Goal: Task Accomplishment & Management: Manage account settings

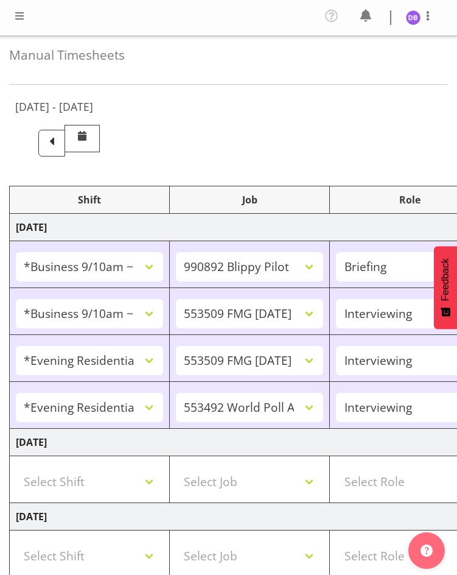
select select "26078"
select select "10574"
select select "26078"
select select "10585"
select select "47"
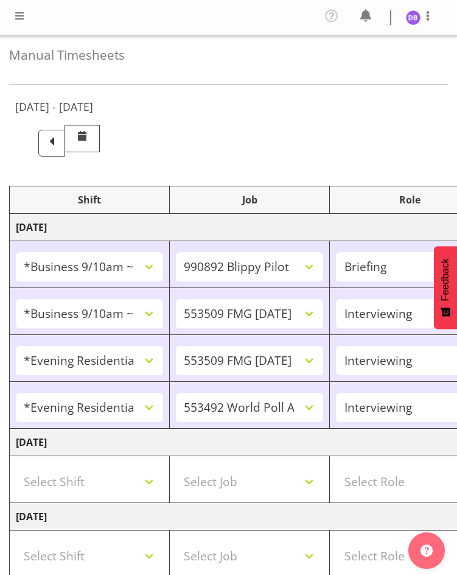
select select "48116"
select select "10585"
select select "47"
select select "48116"
select select "10499"
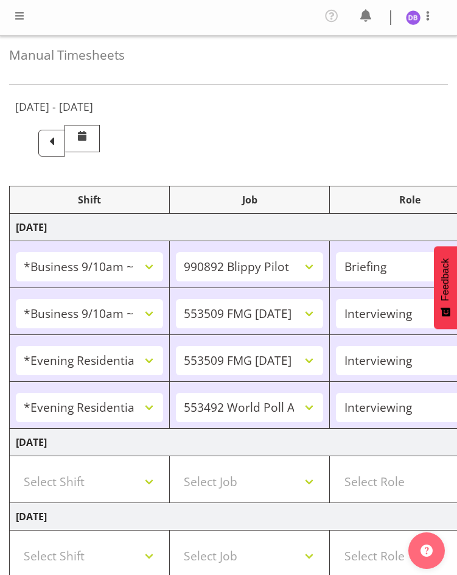
select select "47"
select select "26078"
select select "10585"
select select "47"
select select "48116"
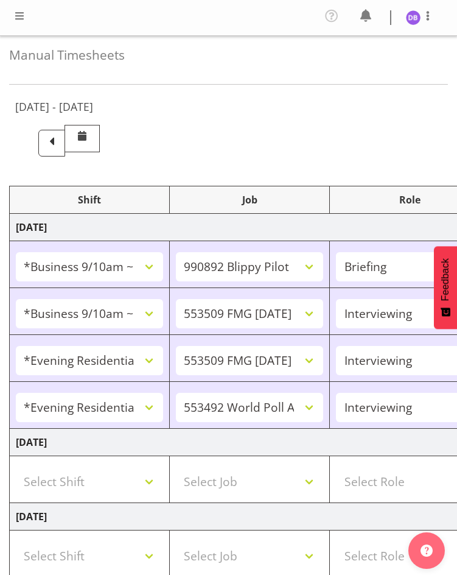
select select "10585"
select select "47"
select select "48116"
select select "10499"
select select "47"
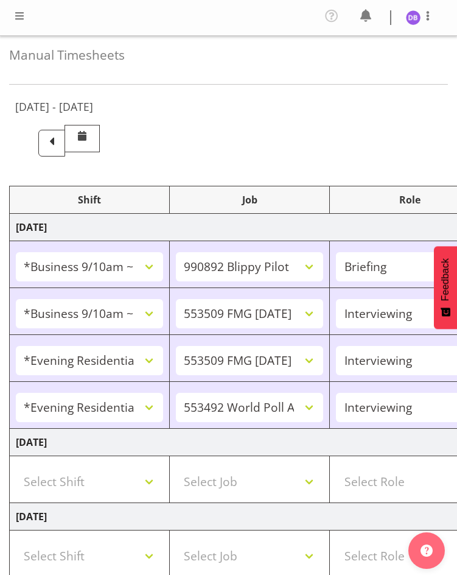
select select "48116"
select select "10499"
select select "47"
select select "22"
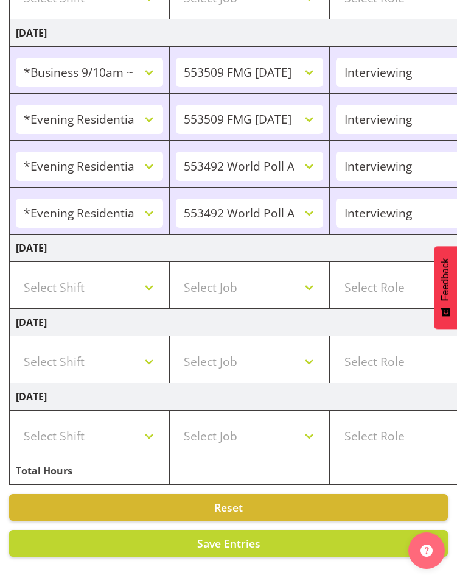
scroll to position [0, 298]
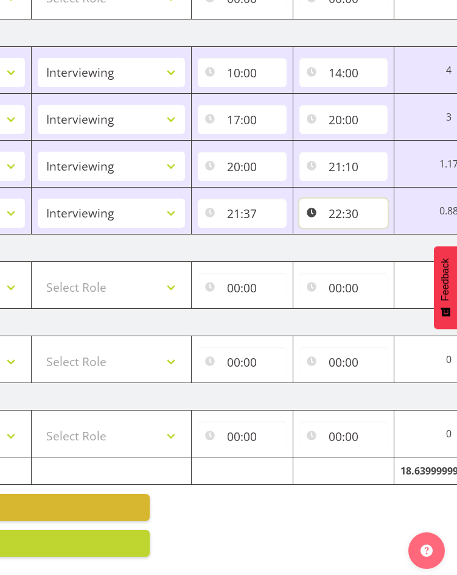
click at [337, 204] on input "22:30" at bounding box center [344, 212] width 89 height 29
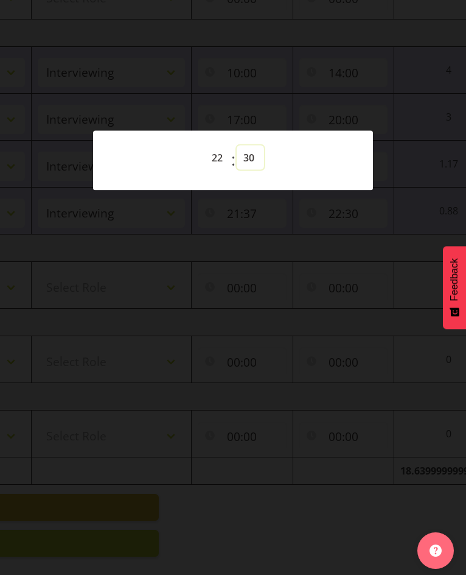
click at [246, 158] on select "00 01 02 03 04 05 06 07 08 09 10 11 12 13 14 15 16 17 18 19 20 21 22 23 24 25 2…" at bounding box center [250, 157] width 27 height 24
select select "41"
click at [237, 145] on select "00 01 02 03 04 05 06 07 08 09 10 11 12 13 14 15 16 17 18 19 20 21 22 23 24 25 2…" at bounding box center [250, 157] width 27 height 24
type input "22:41"
click at [359, 299] on div at bounding box center [233, 287] width 466 height 575
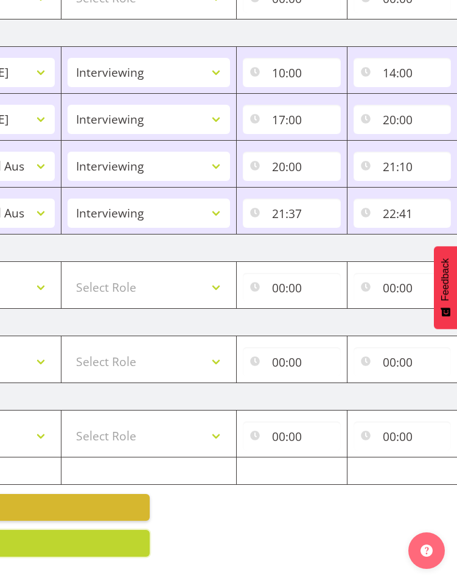
scroll to position [0, 0]
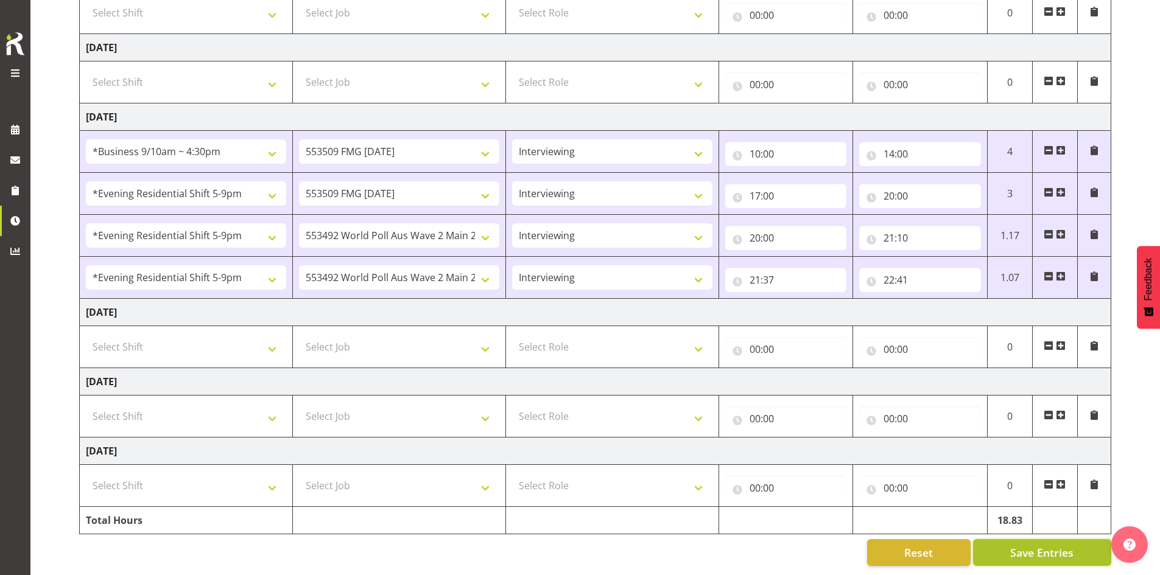
click at [457, 539] on button "Save Entries" at bounding box center [1042, 552] width 138 height 27
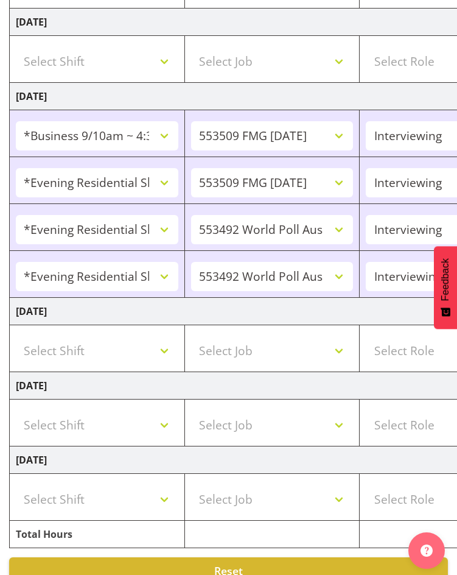
scroll to position [567, 0]
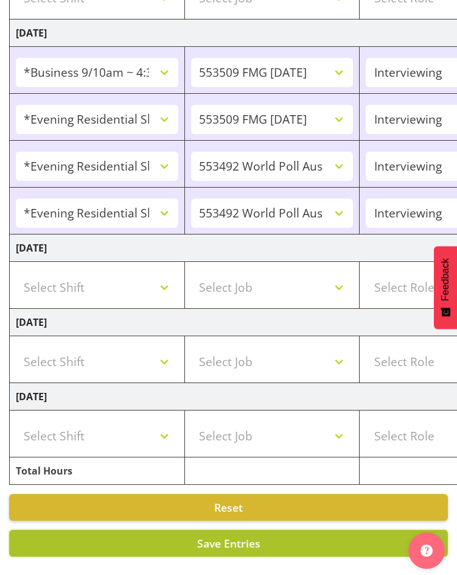
click at [284, 530] on button "Save Entries" at bounding box center [228, 543] width 439 height 27
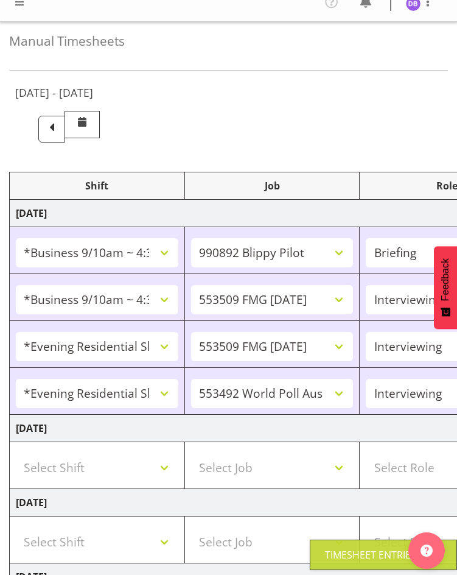
scroll to position [0, 0]
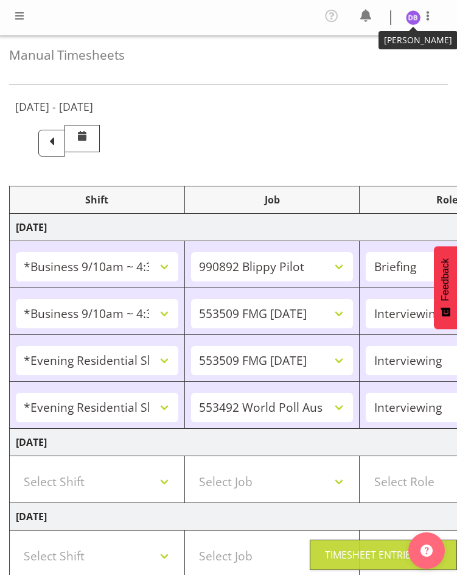
click at [417, 13] on img at bounding box center [413, 17] width 15 height 15
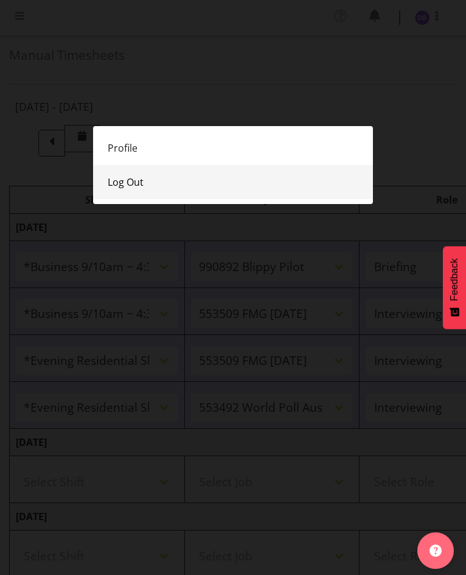
click at [137, 181] on link "Log Out" at bounding box center [233, 182] width 280 height 34
